Goal: Task Accomplishment & Management: Use online tool/utility

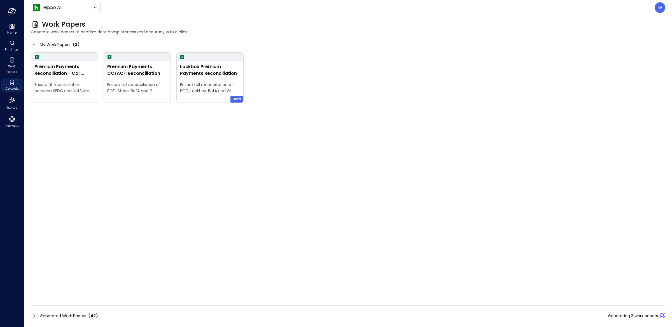
click at [90, 317] on span "42" at bounding box center [92, 316] width 5 height 6
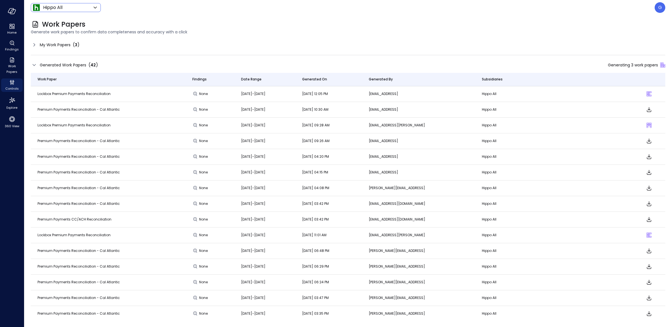
click at [95, 7] on icon at bounding box center [95, 7] width 7 height 7
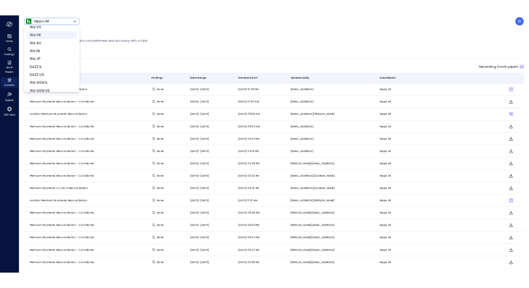
scroll to position [288, 0]
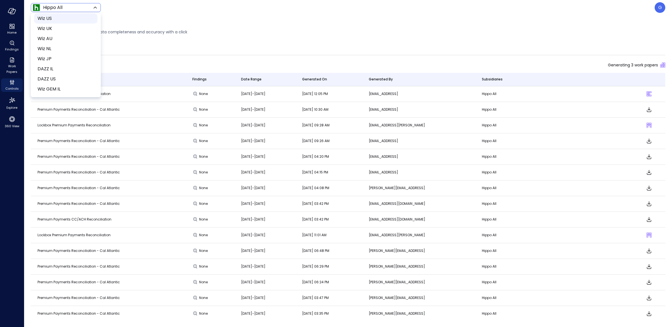
click at [50, 18] on span "Wiz US" at bounding box center [65, 18] width 55 height 7
type input "******"
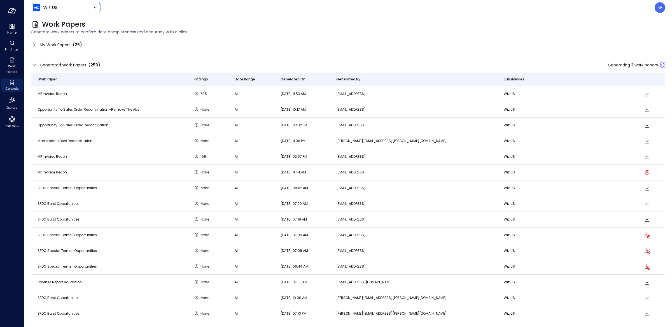
click at [644, 91] on icon "Download" at bounding box center [647, 93] width 7 height 7
